Goal: Task Accomplishment & Management: Use online tool/utility

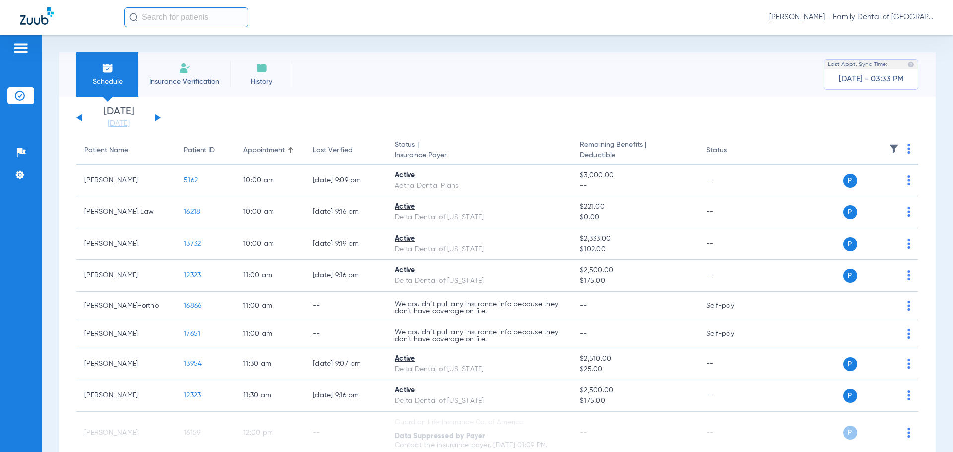
click at [154, 118] on div "[DATE] [DATE] [DATE] [DATE] [DATE] [DATE] [DATE] [DATE] [DATE] [DATE] [DATE] [D…" at bounding box center [118, 118] width 84 height 22
click at [127, 122] on link "[DATE]" at bounding box center [119, 124] width 60 height 10
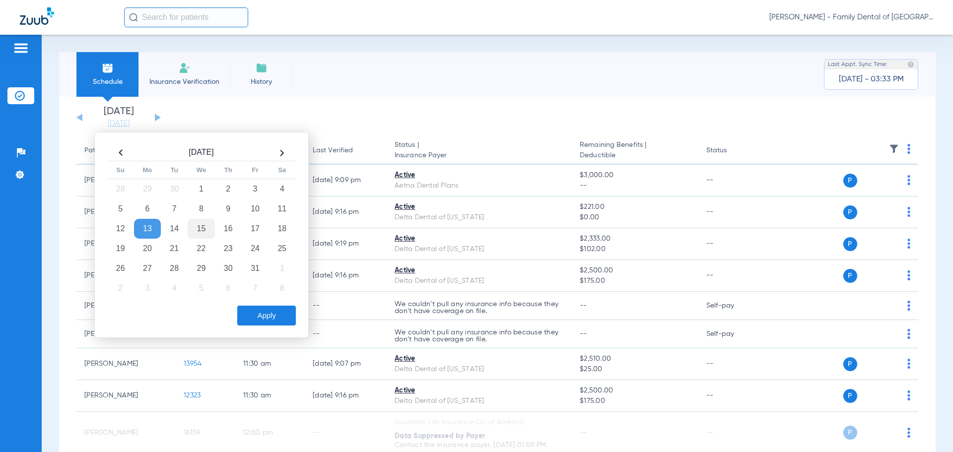
click at [200, 229] on td "15" at bounding box center [201, 229] width 27 height 20
click at [273, 308] on button "Apply" at bounding box center [266, 316] width 59 height 20
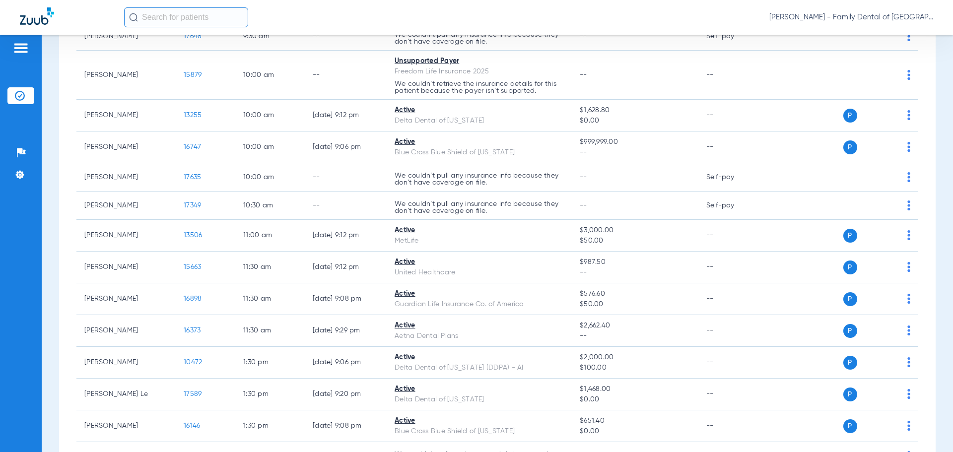
scroll to position [347, 0]
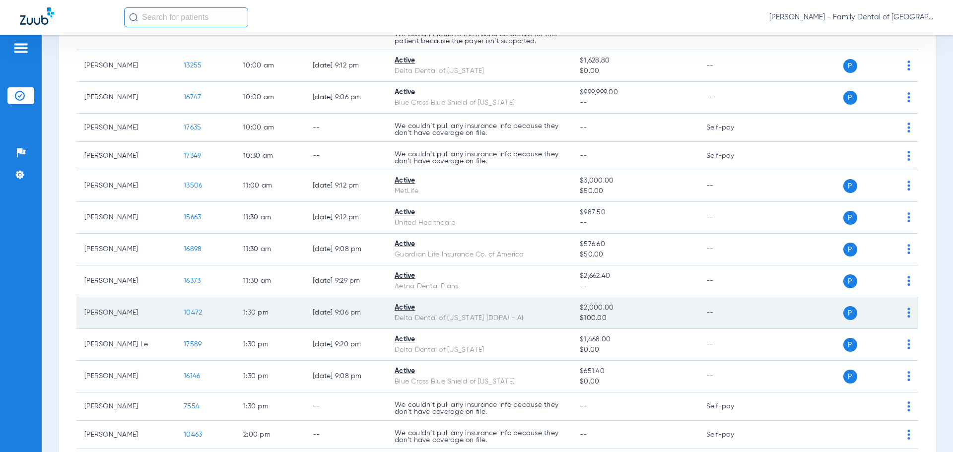
click at [192, 313] on span "10472" at bounding box center [193, 312] width 18 height 7
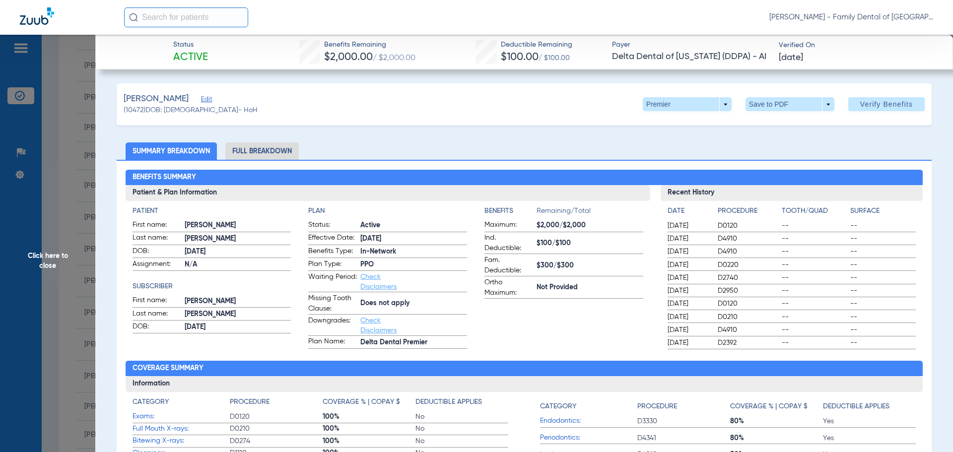
click at [868, 105] on span "Verify Benefits" at bounding box center [886, 104] width 53 height 8
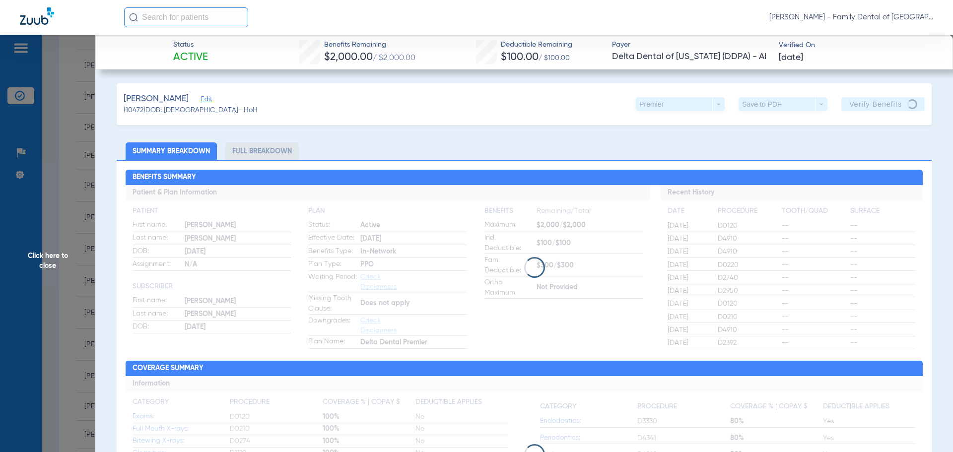
click at [43, 257] on span "Click here to close" at bounding box center [47, 261] width 95 height 452
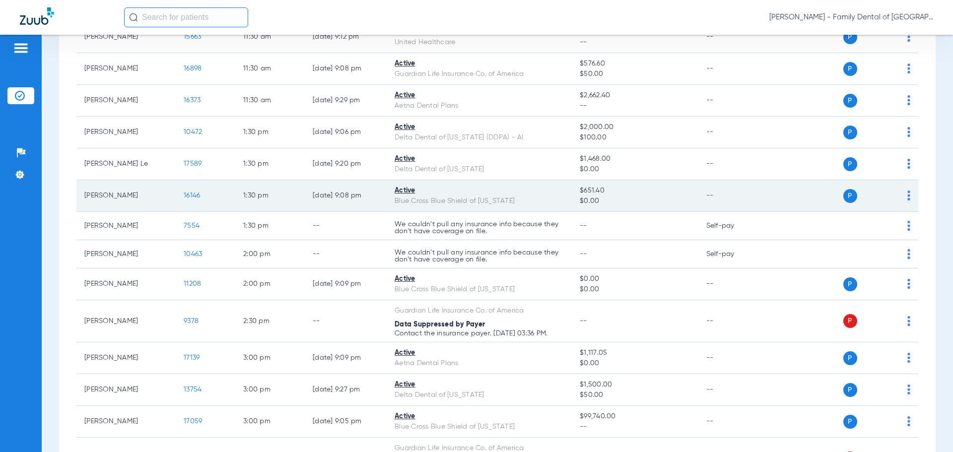
scroll to position [546, 0]
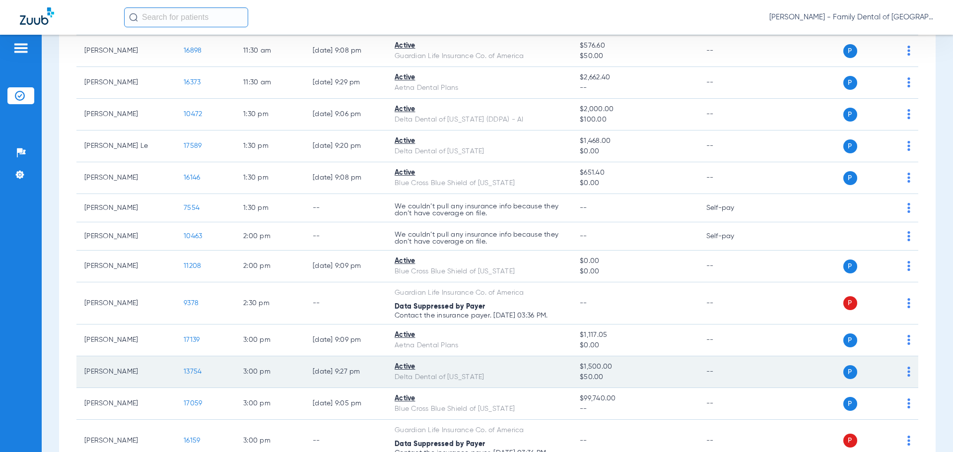
click at [191, 368] on span "13754" at bounding box center [193, 371] width 18 height 7
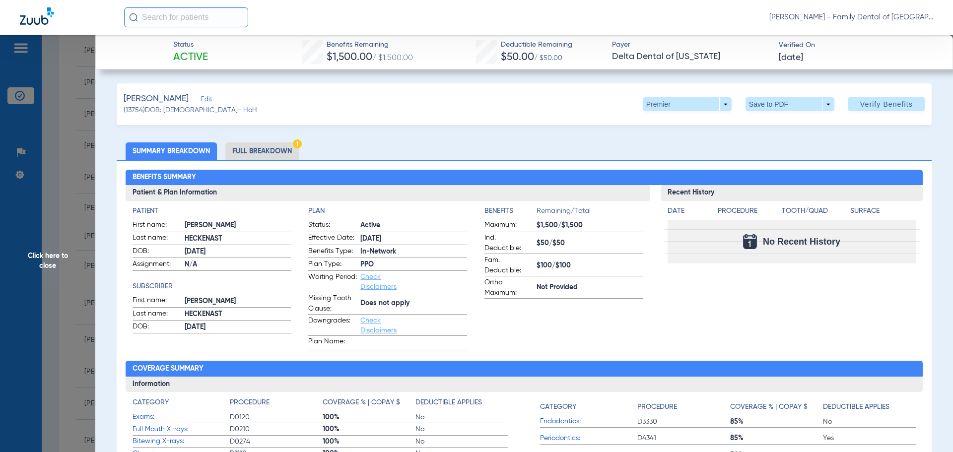
click at [277, 150] on li "Full Breakdown" at bounding box center [261, 150] width 73 height 17
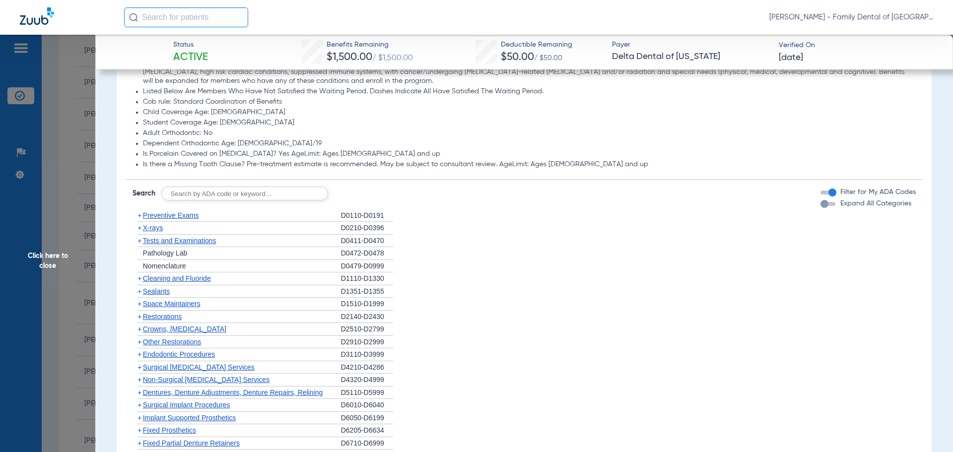
scroll to position [843, 0]
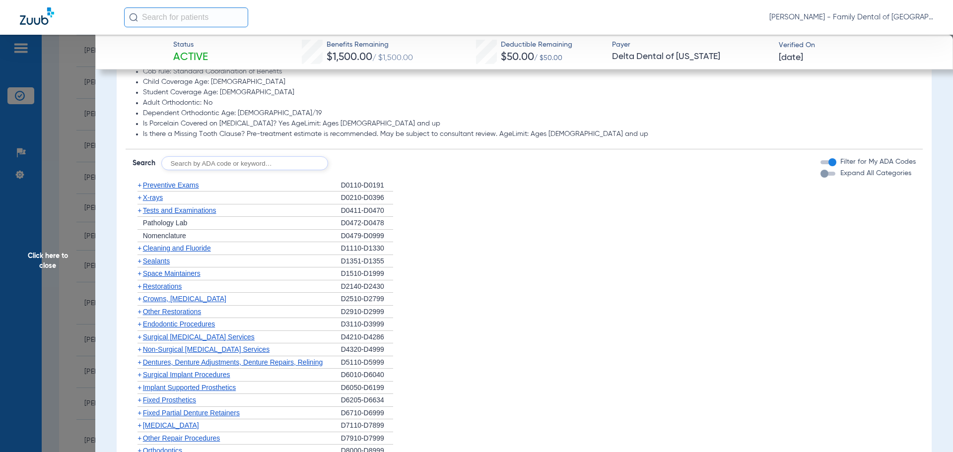
click at [172, 244] on span "Cleaning and Fluoride" at bounding box center [177, 248] width 68 height 8
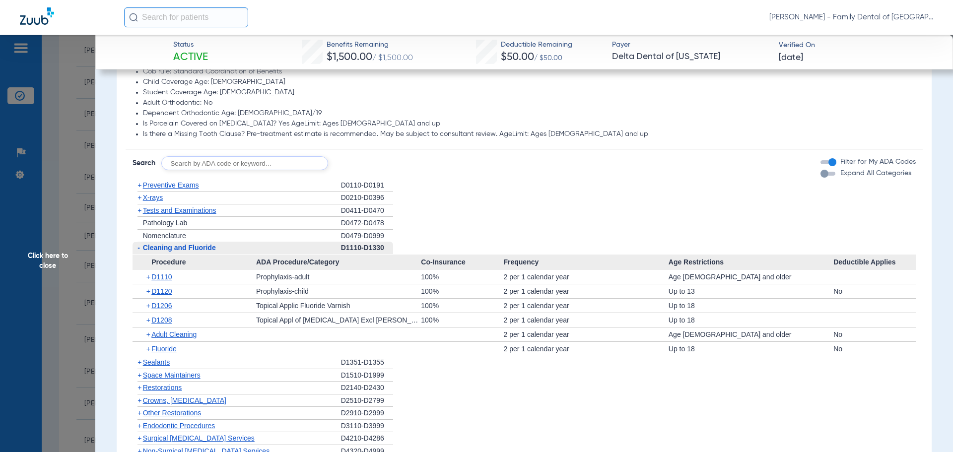
click at [179, 192] on div "+ X-rays" at bounding box center [236, 198] width 208 height 13
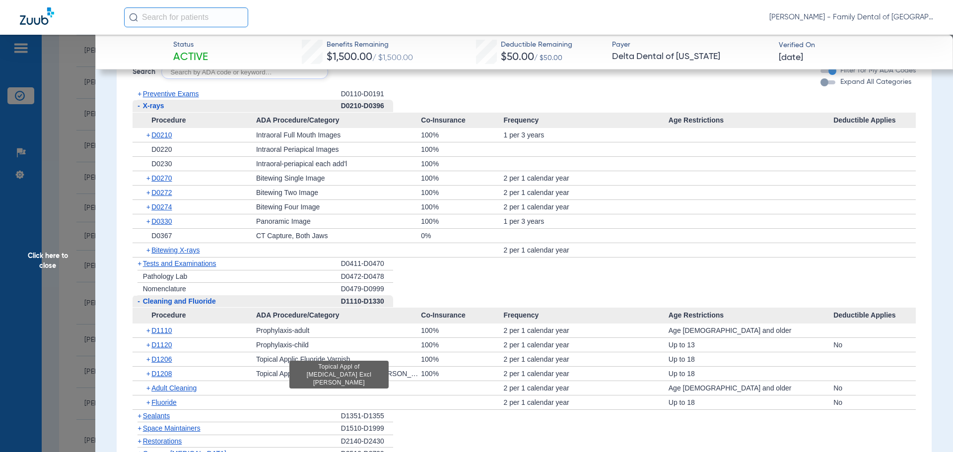
scroll to position [992, 0]
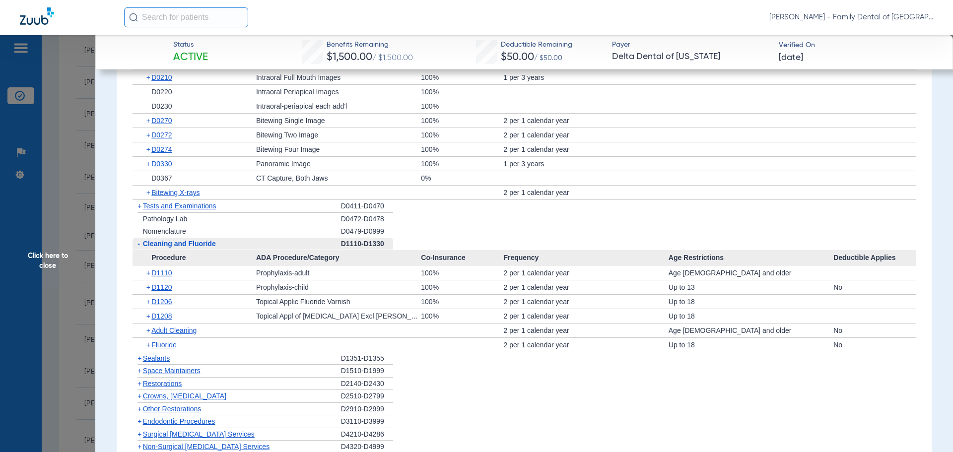
click at [157, 354] on span "Sealants" at bounding box center [156, 358] width 27 height 8
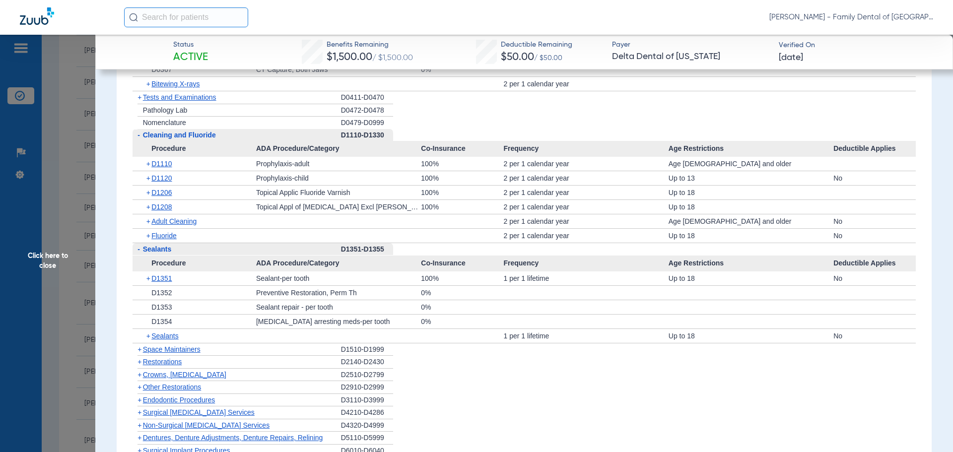
scroll to position [1141, 0]
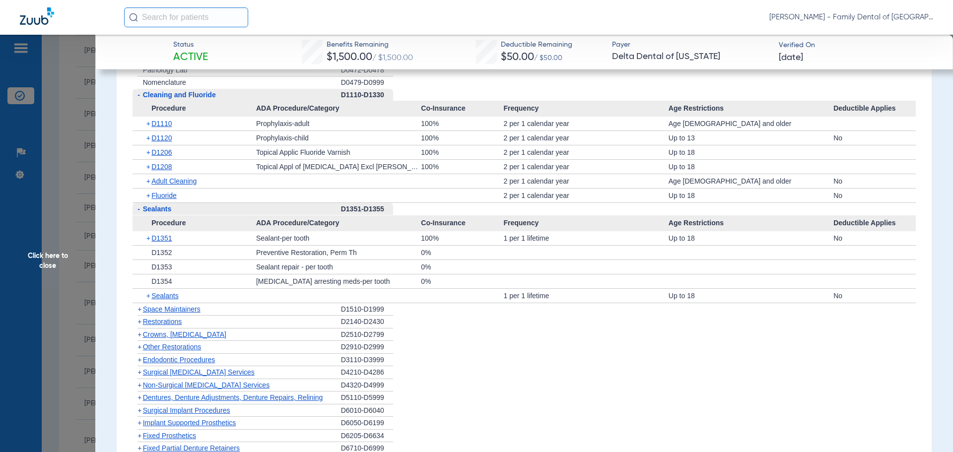
click at [164, 330] on span "Crowns, [MEDICAL_DATA]" at bounding box center [184, 334] width 83 height 8
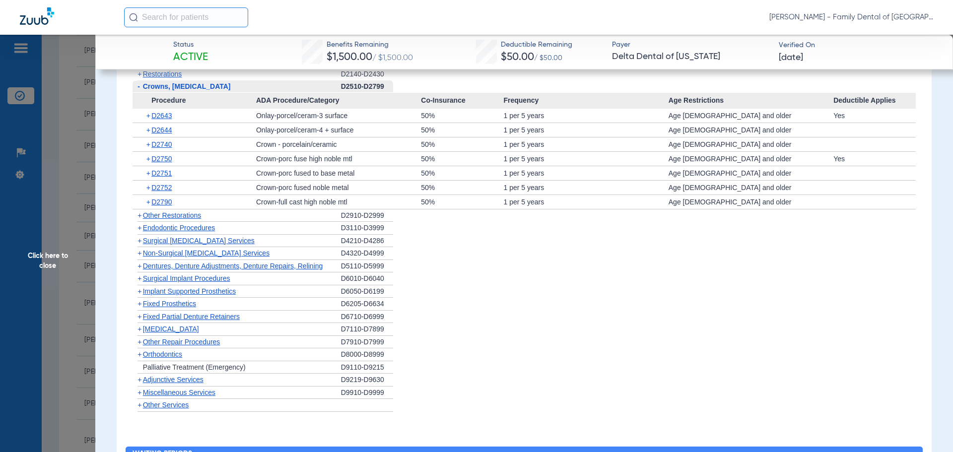
scroll to position [1389, 0]
click at [177, 287] on span "Implant Supported Prosthetics" at bounding box center [189, 291] width 93 height 8
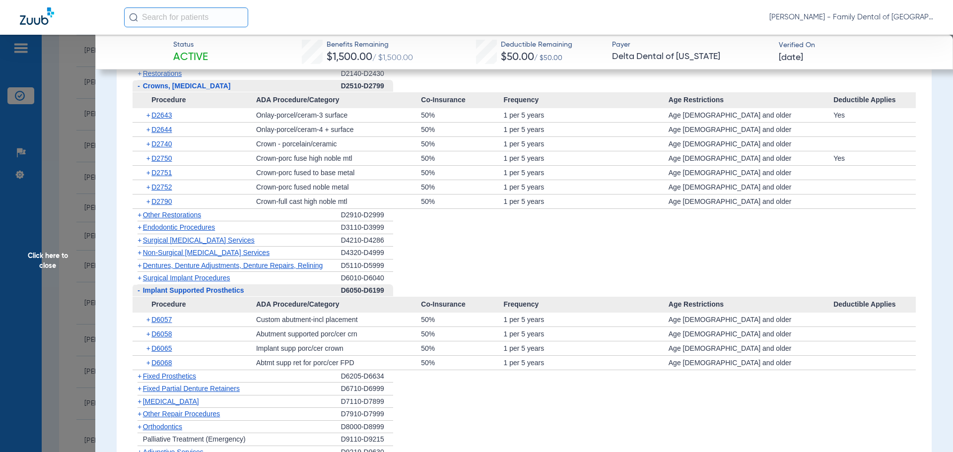
click at [169, 274] on span "Surgical Implant Procedures" at bounding box center [186, 278] width 87 height 8
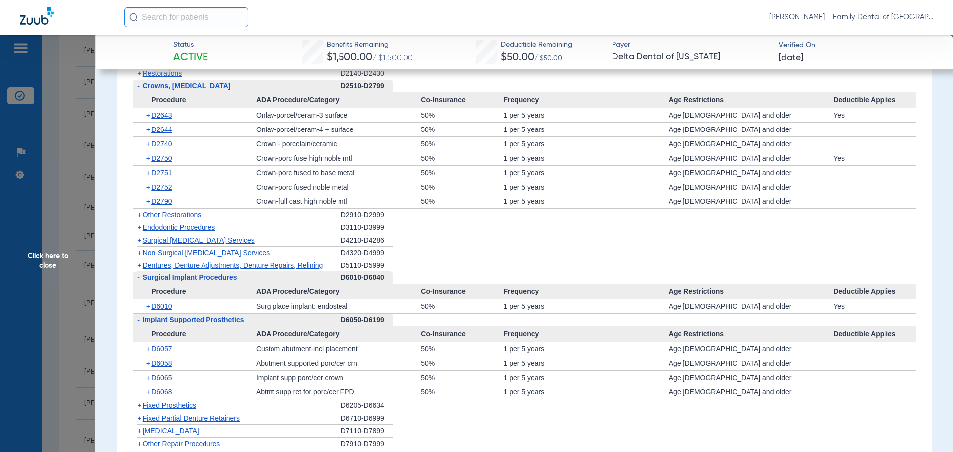
click at [167, 273] on span "Surgical Implant Procedures" at bounding box center [190, 277] width 94 height 8
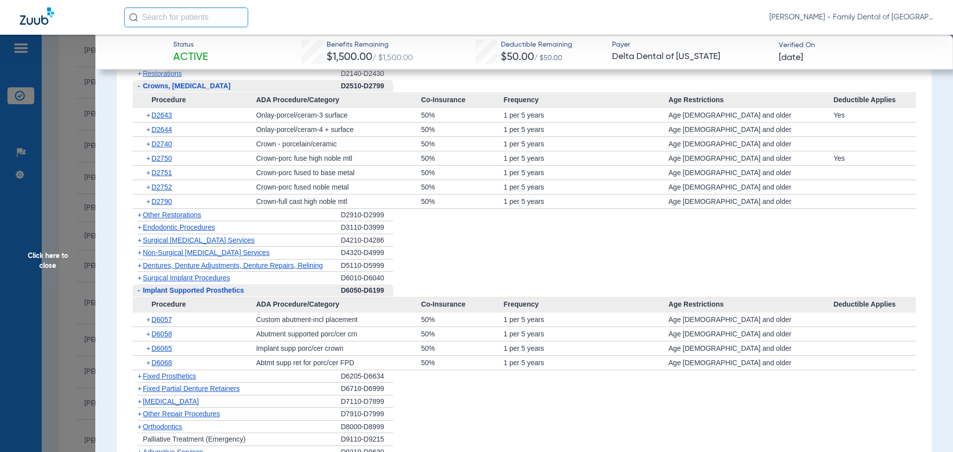
click at [170, 286] on span "Implant Supported Prosthetics" at bounding box center [193, 290] width 101 height 8
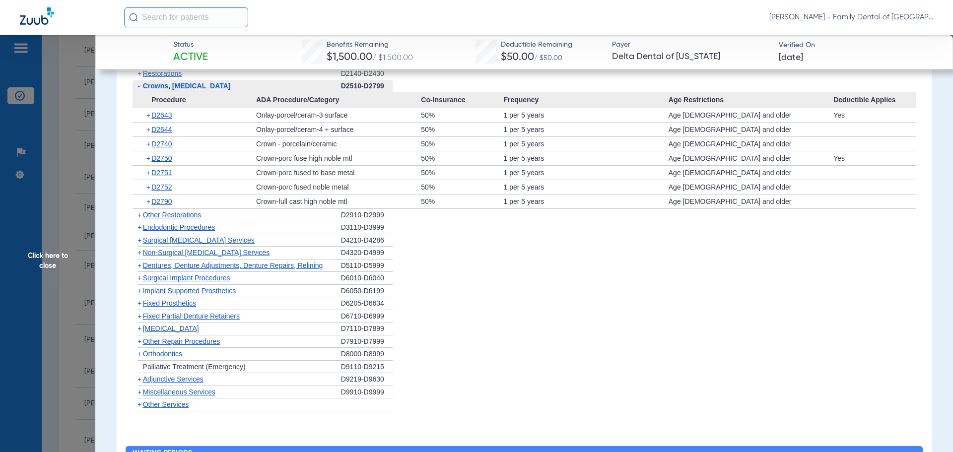
click at [166, 388] on span "Miscellaneous Services" at bounding box center [179, 392] width 72 height 8
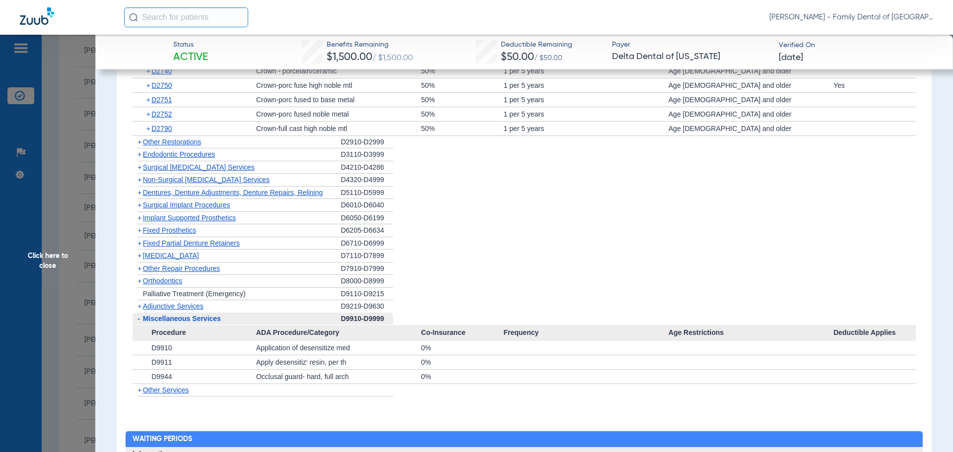
scroll to position [1488, 0]
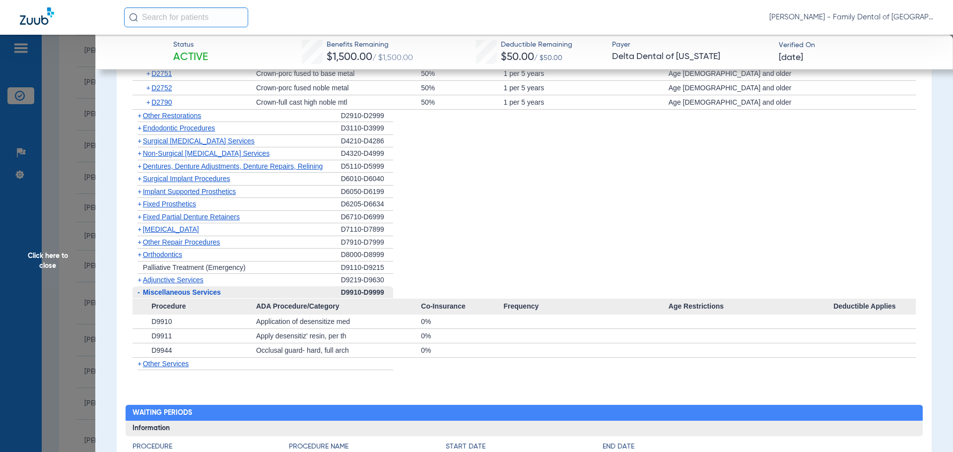
click at [169, 288] on span "Miscellaneous Services" at bounding box center [182, 292] width 78 height 8
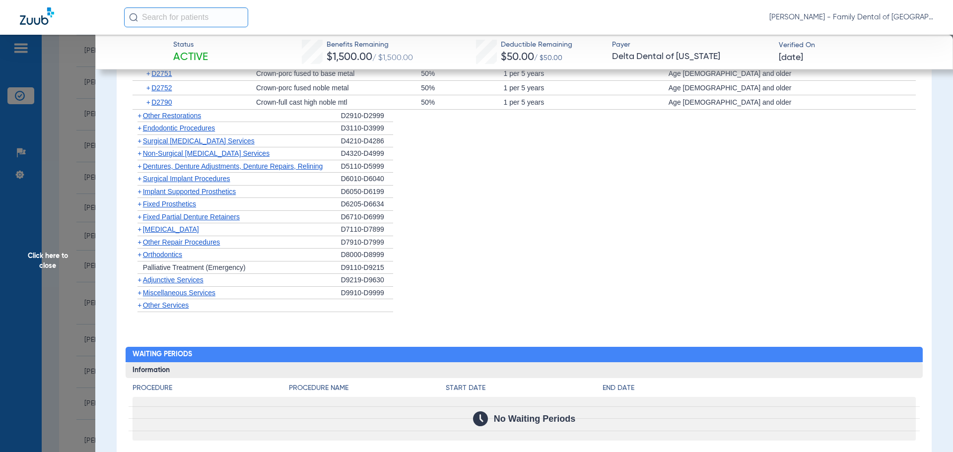
click at [171, 301] on span "Other Services" at bounding box center [166, 305] width 46 height 8
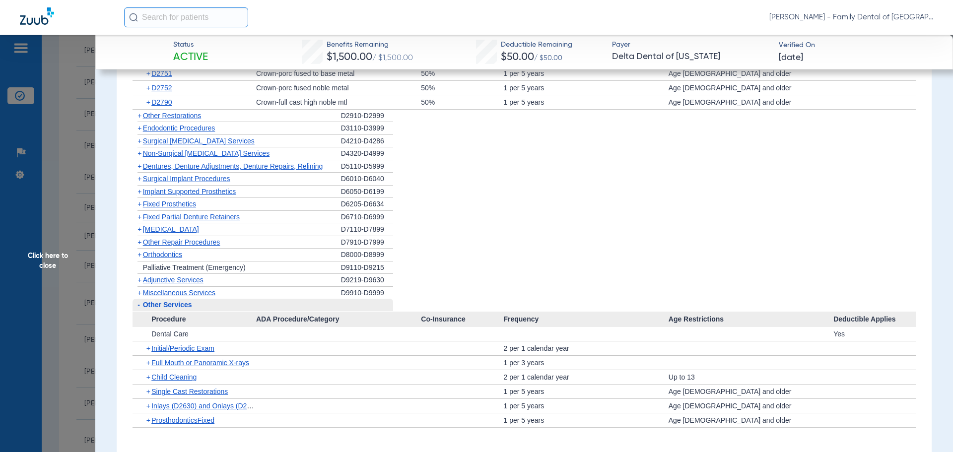
click at [171, 301] on span "Other Services" at bounding box center [167, 305] width 49 height 8
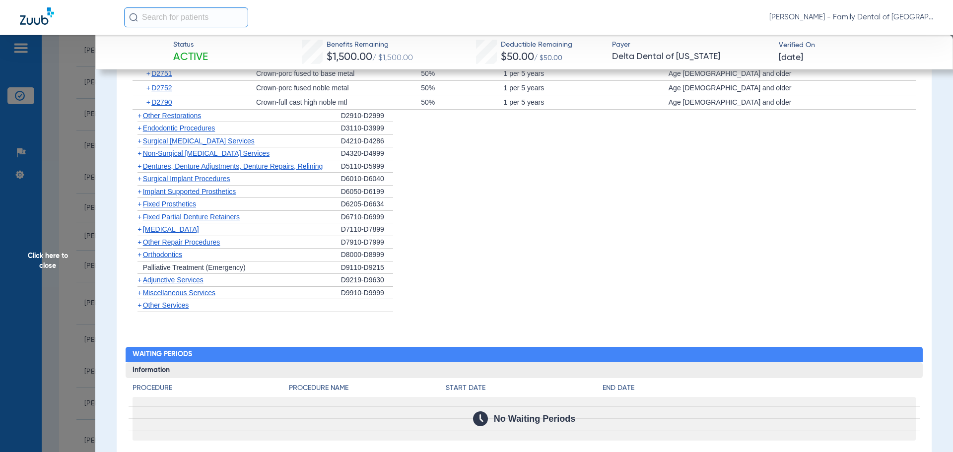
click at [175, 225] on span "[MEDICAL_DATA]" at bounding box center [171, 229] width 56 height 8
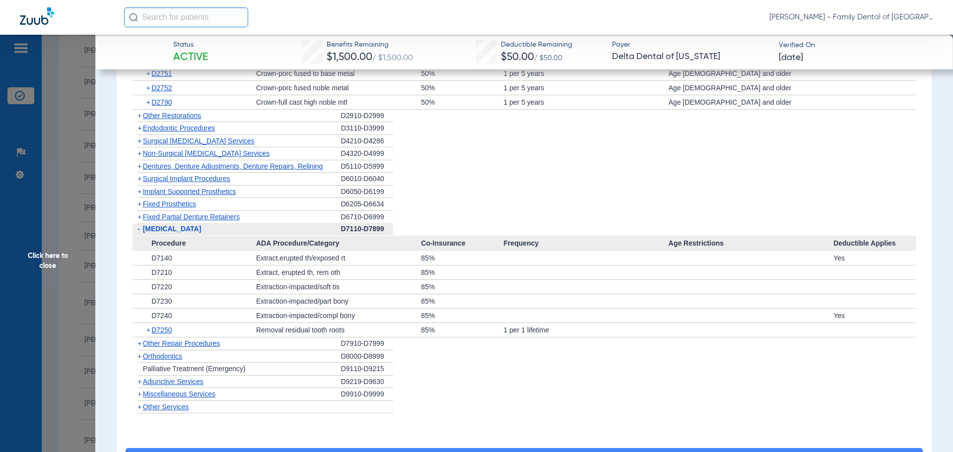
click at [182, 225] on span "[MEDICAL_DATA]" at bounding box center [172, 229] width 59 height 8
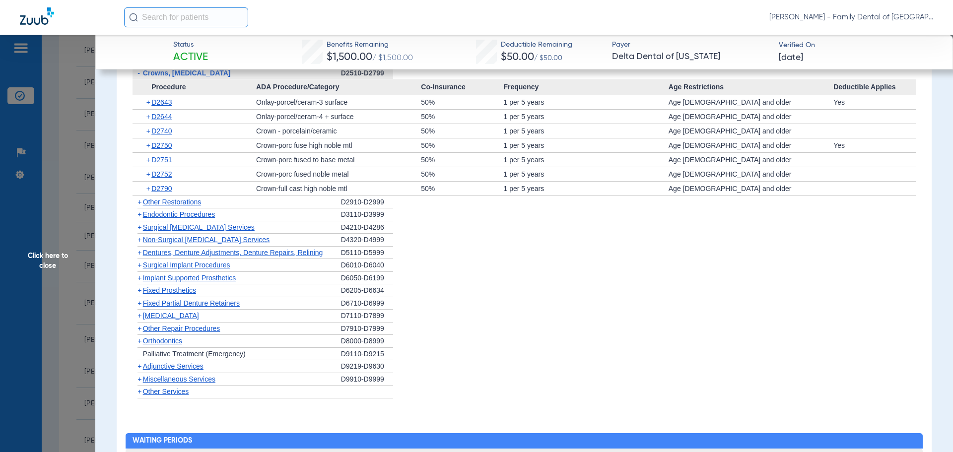
scroll to position [1389, 0]
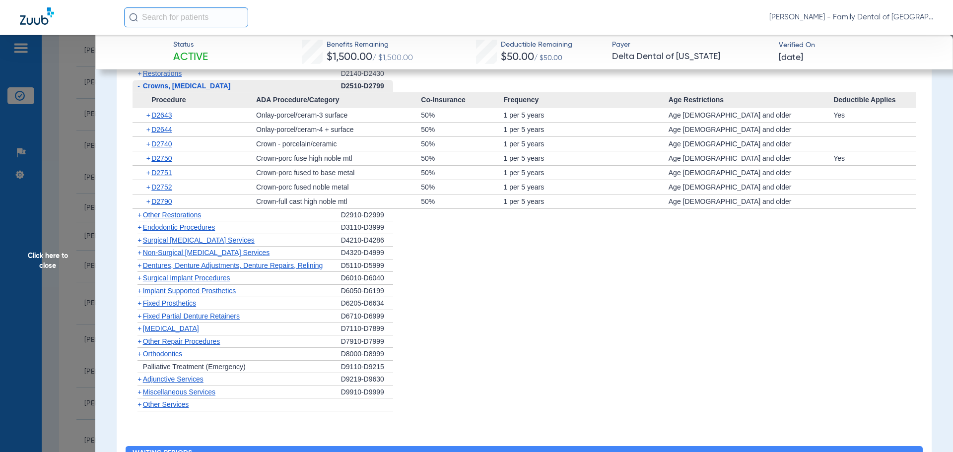
click at [184, 249] on span "Non-Surgical [MEDICAL_DATA] Services" at bounding box center [206, 253] width 127 height 8
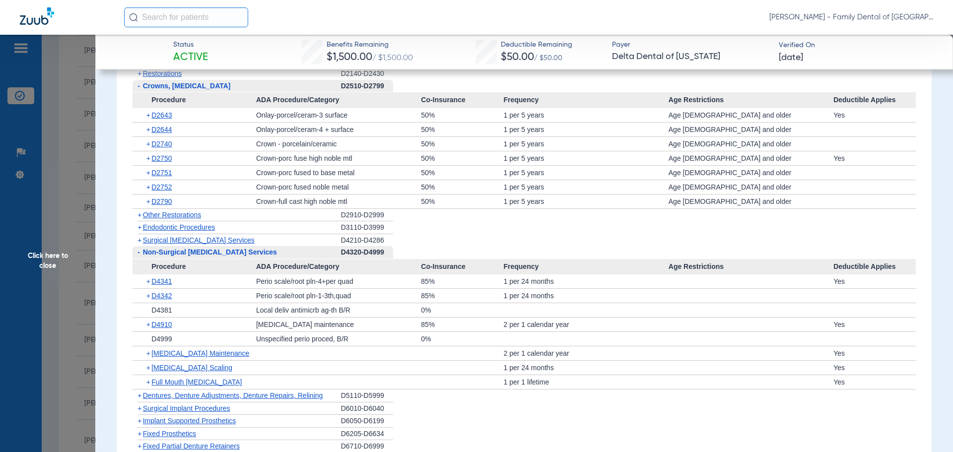
click at [210, 248] on span "Non-Surgical [MEDICAL_DATA] Services" at bounding box center [210, 252] width 134 height 8
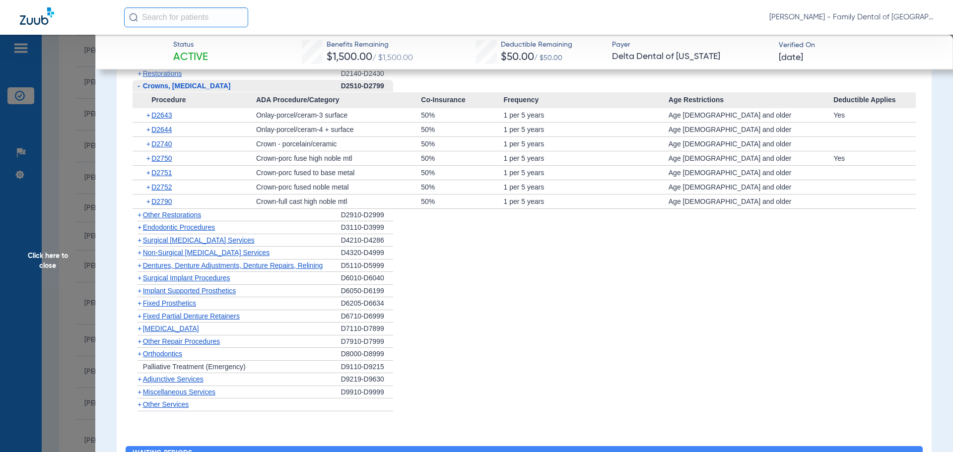
click at [172, 350] on span "Orthodontics" at bounding box center [162, 354] width 39 height 8
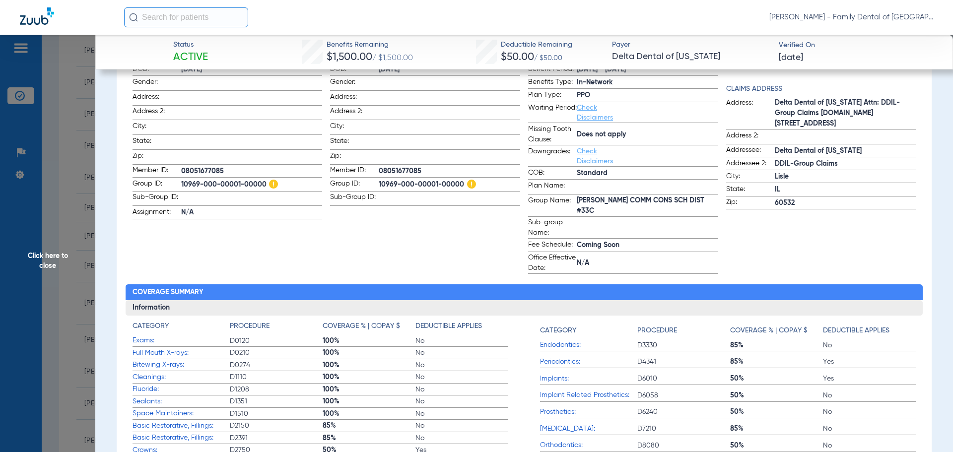
scroll to position [198, 0]
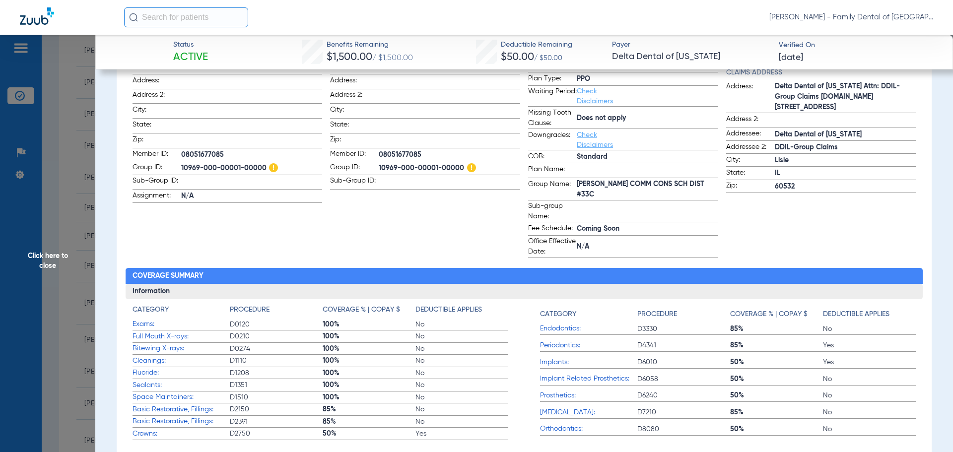
click at [50, 254] on span "Click here to close" at bounding box center [47, 261] width 95 height 452
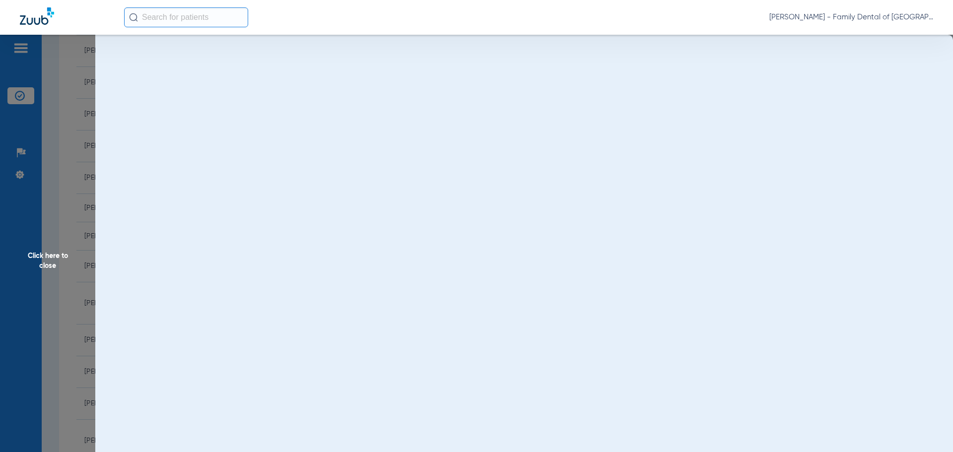
scroll to position [0, 0]
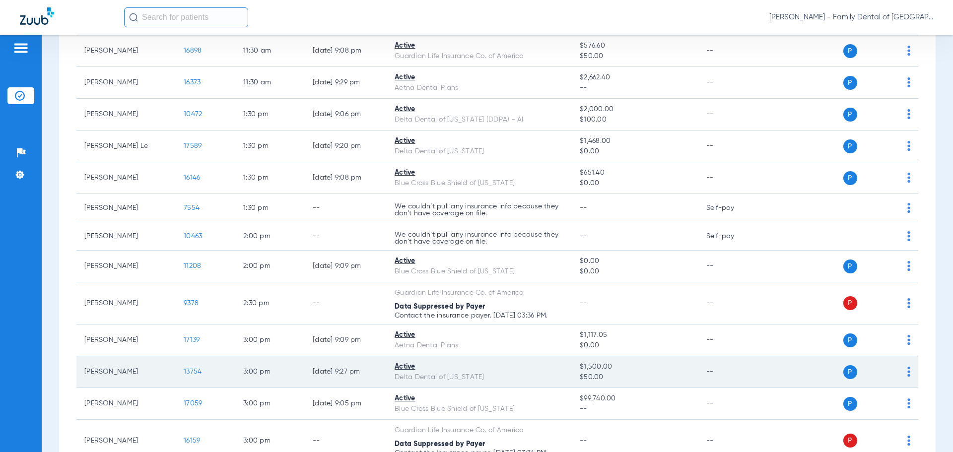
click at [196, 373] on span "13754" at bounding box center [193, 371] width 18 height 7
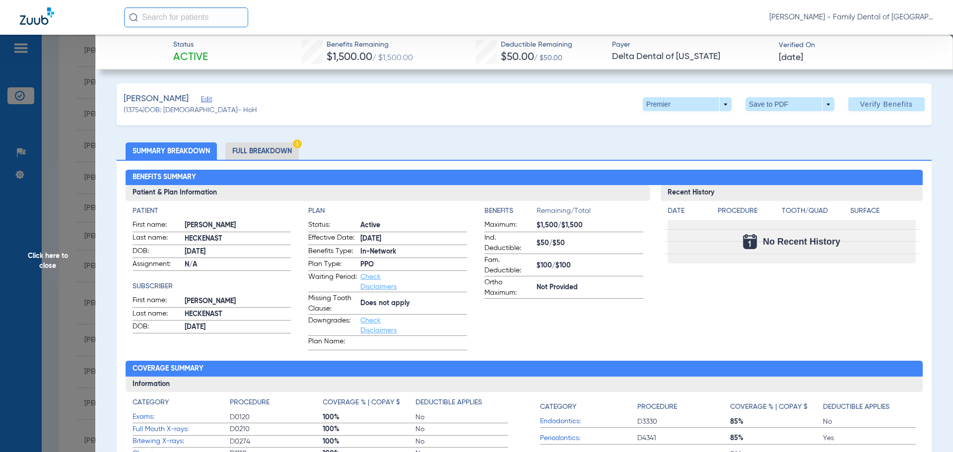
click at [42, 260] on span "Click here to close" at bounding box center [47, 261] width 95 height 452
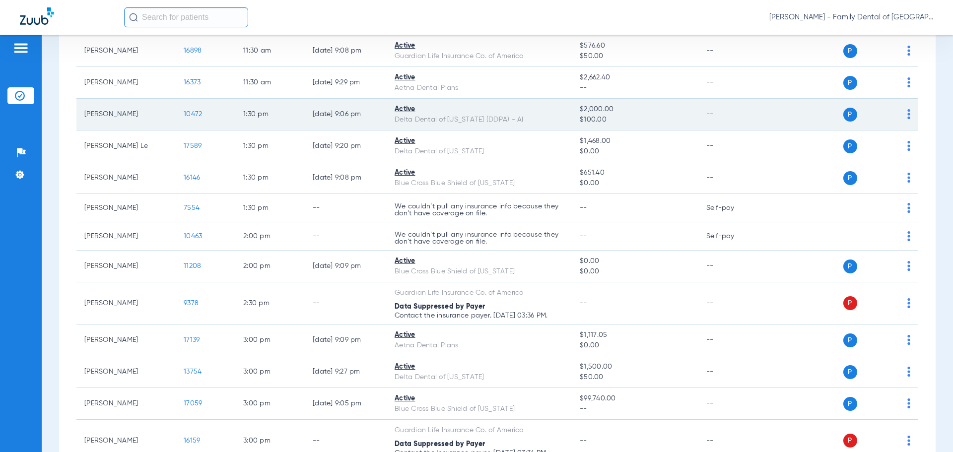
click at [195, 115] on span "10472" at bounding box center [193, 114] width 18 height 7
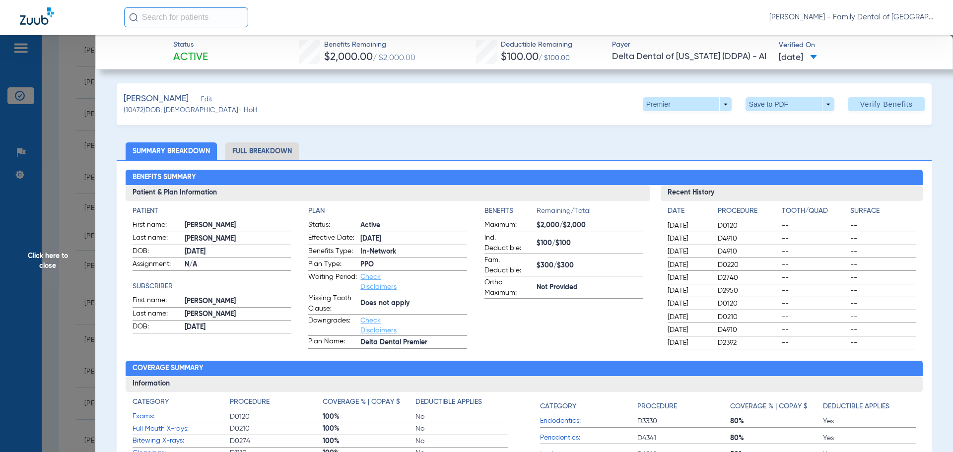
click at [50, 254] on span "Click here to close" at bounding box center [47, 261] width 95 height 452
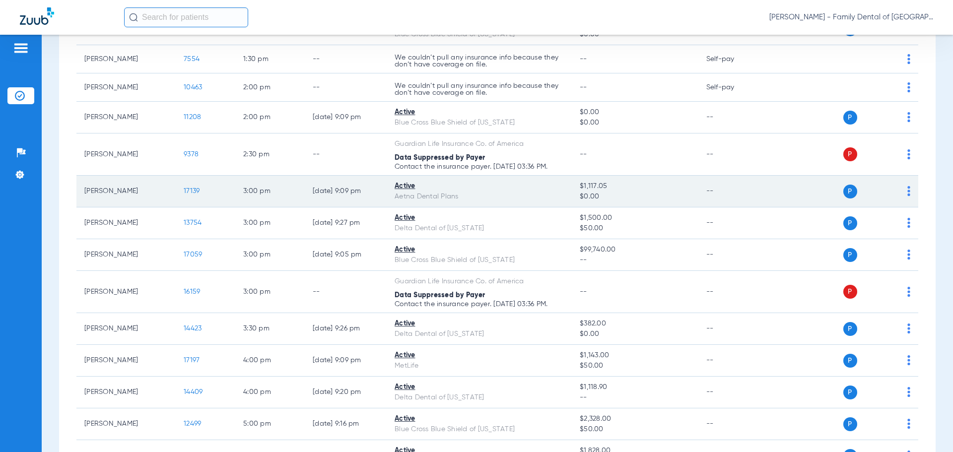
scroll to position [744, 0]
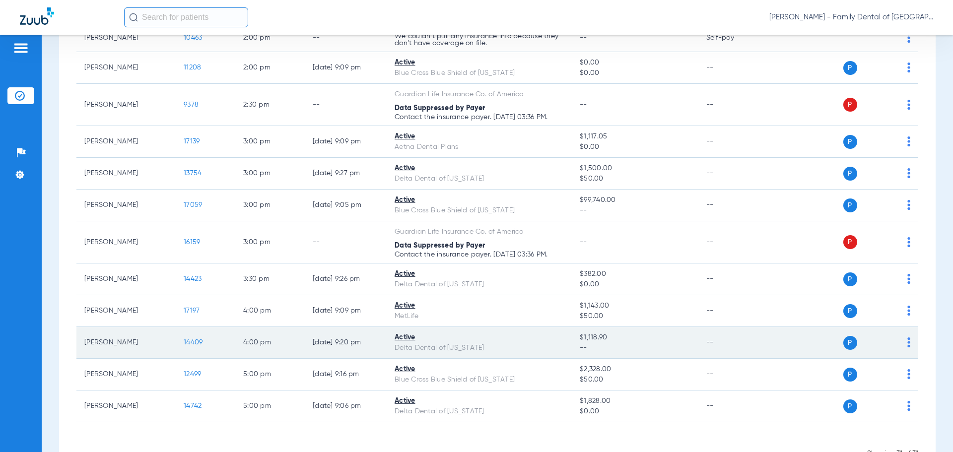
click at [190, 340] on span "14409" at bounding box center [193, 342] width 19 height 7
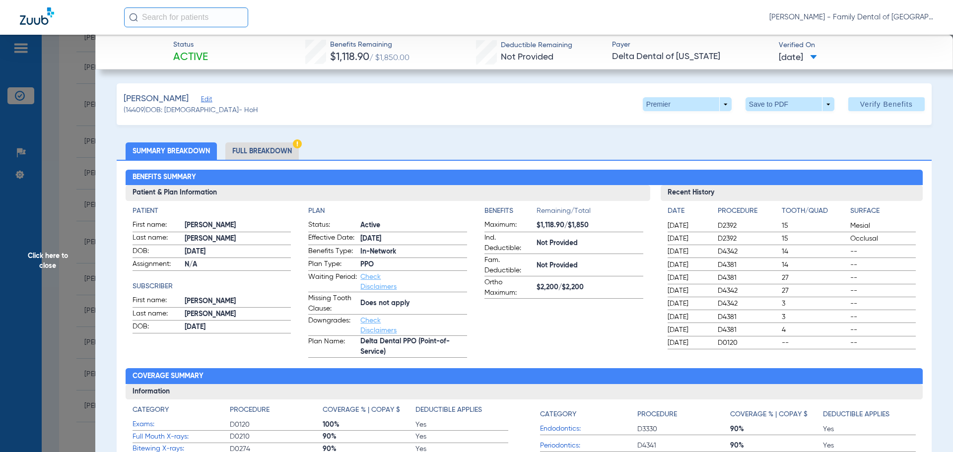
click at [48, 256] on span "Click here to close" at bounding box center [47, 261] width 95 height 452
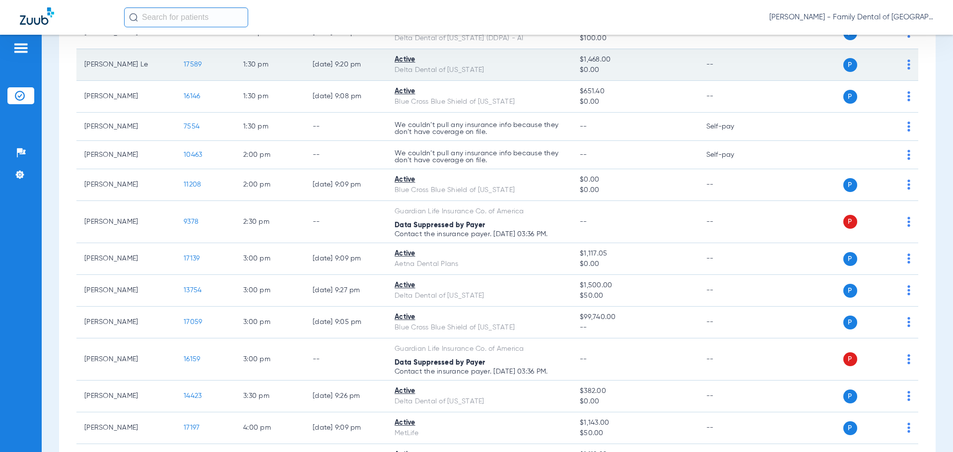
scroll to position [645, 0]
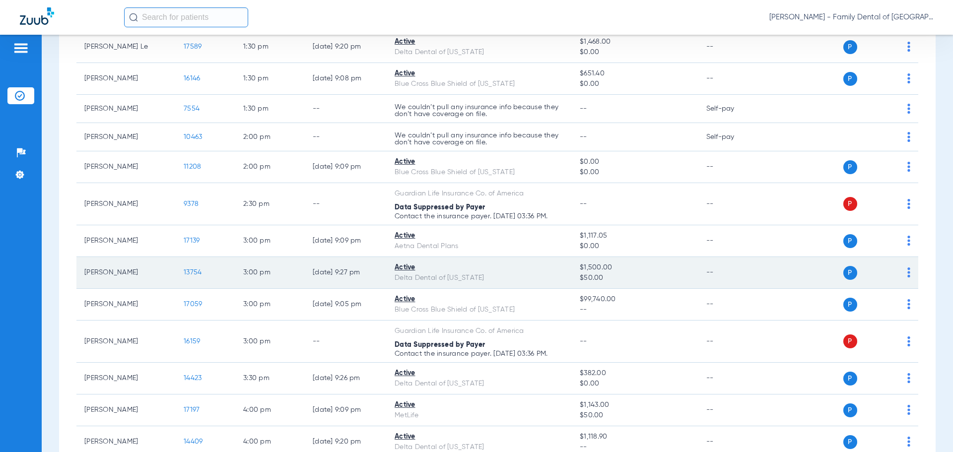
click at [193, 272] on span "13754" at bounding box center [193, 272] width 18 height 7
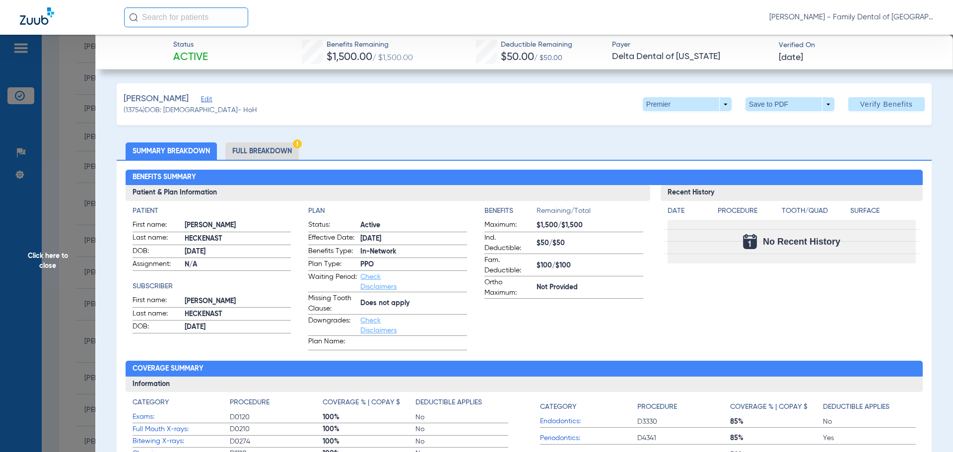
click at [43, 258] on span "Click here to close" at bounding box center [47, 261] width 95 height 452
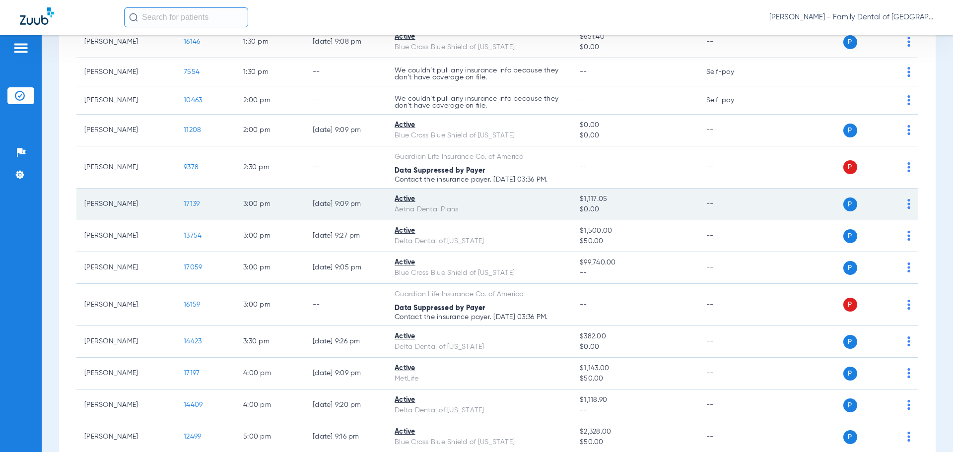
scroll to position [778, 0]
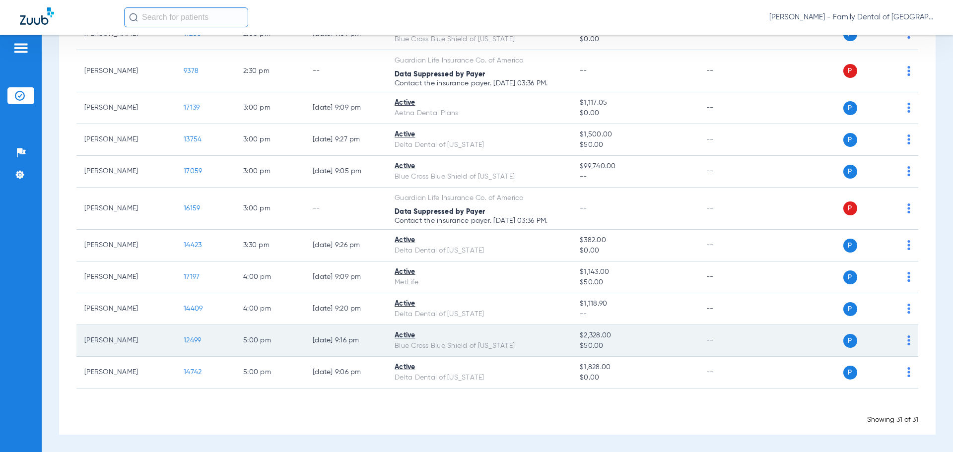
click at [117, 340] on td "[PERSON_NAME]" at bounding box center [125, 341] width 99 height 32
click at [195, 340] on span "12499" at bounding box center [192, 340] width 17 height 7
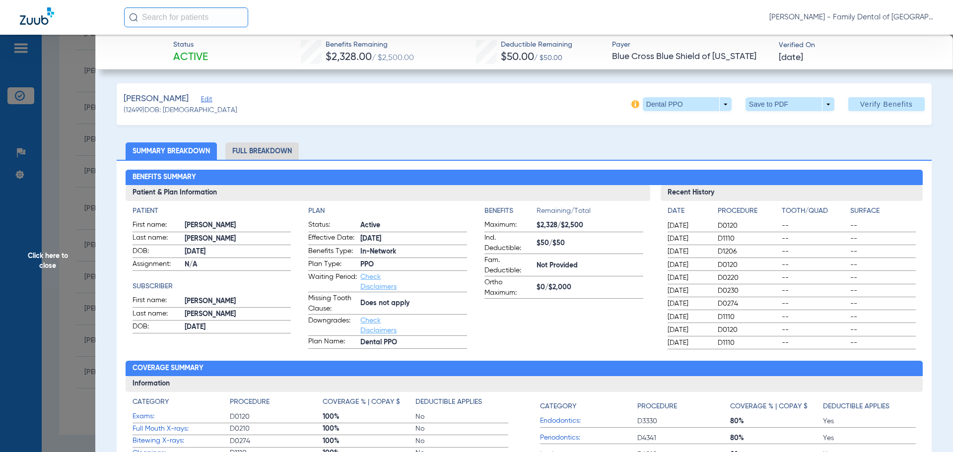
click at [44, 260] on span "Click here to close" at bounding box center [47, 261] width 95 height 452
